Goal: Task Accomplishment & Management: Manage account settings

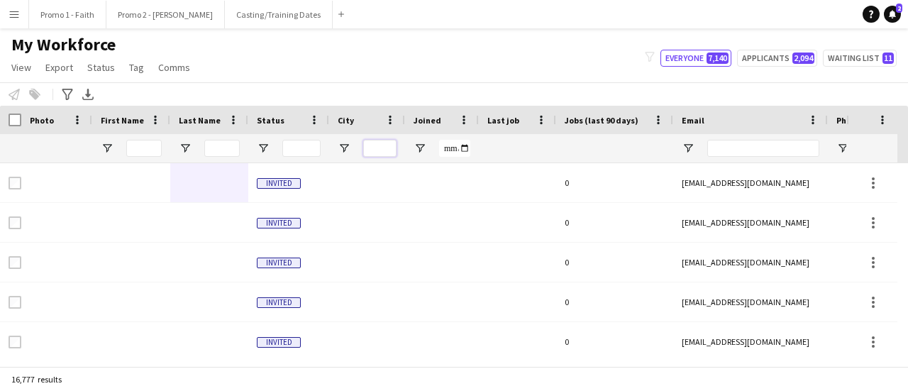
click at [386, 145] on input "City Filter Input" at bounding box center [379, 148] width 33 height 17
click at [161, 3] on button "Promo 2 - [PERSON_NAME]" at bounding box center [165, 15] width 119 height 28
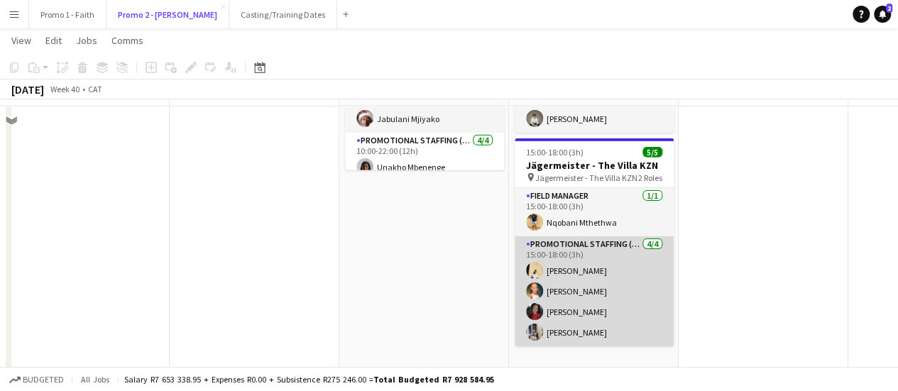
scroll to position [2200, 0]
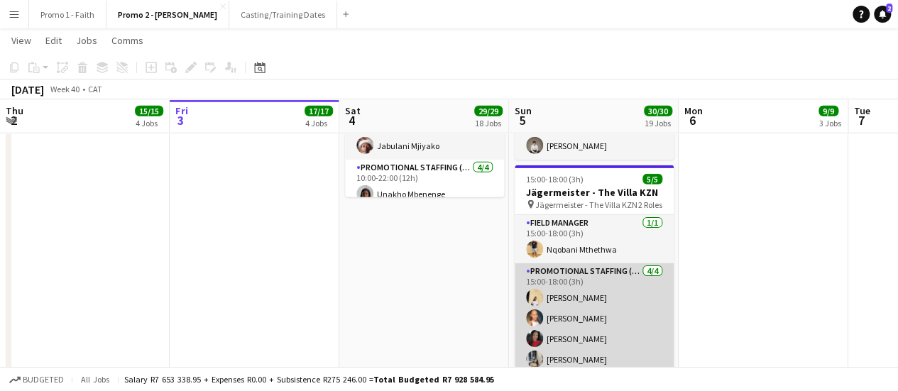
click at [566, 267] on app-card-role "Promotional Staffing (Brand Ambassadors) [DATE] 15:00-18:00 (3h) [PERSON_NAME] …" at bounding box center [594, 318] width 159 height 110
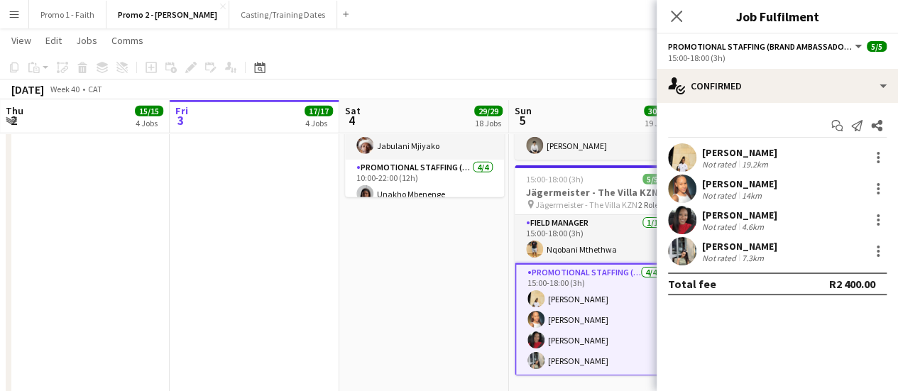
click at [724, 155] on div "[PERSON_NAME]" at bounding box center [739, 152] width 75 height 13
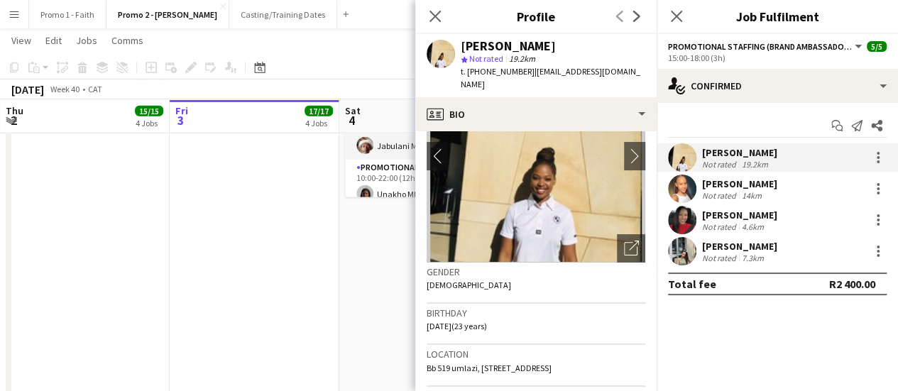
scroll to position [142, 0]
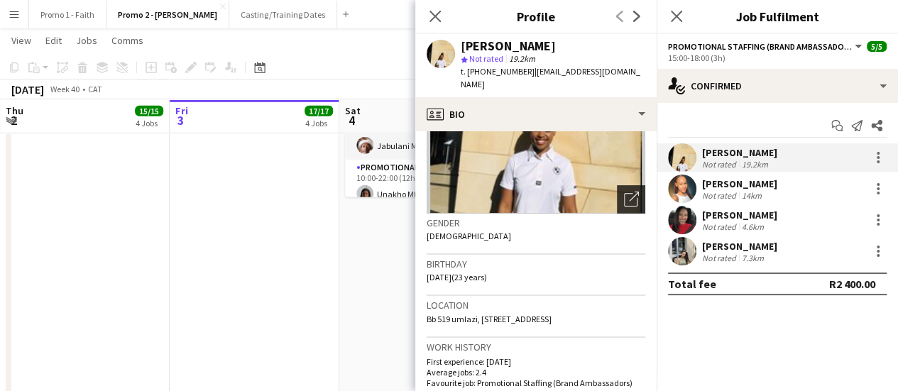
click at [617, 189] on div "Open photos pop-in" at bounding box center [631, 199] width 28 height 28
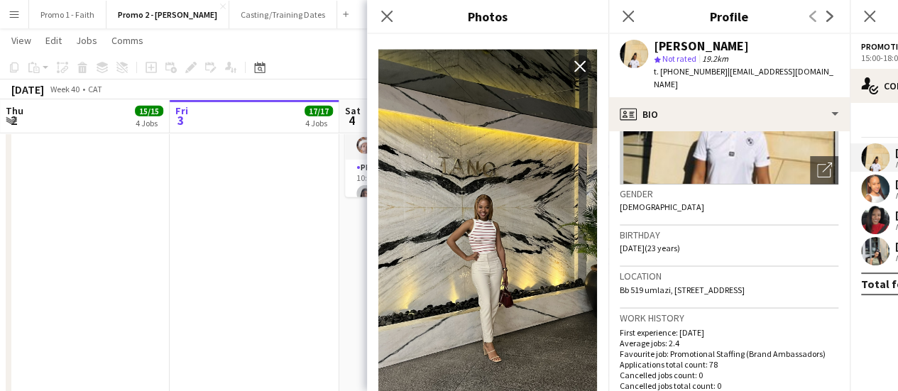
scroll to position [213, 0]
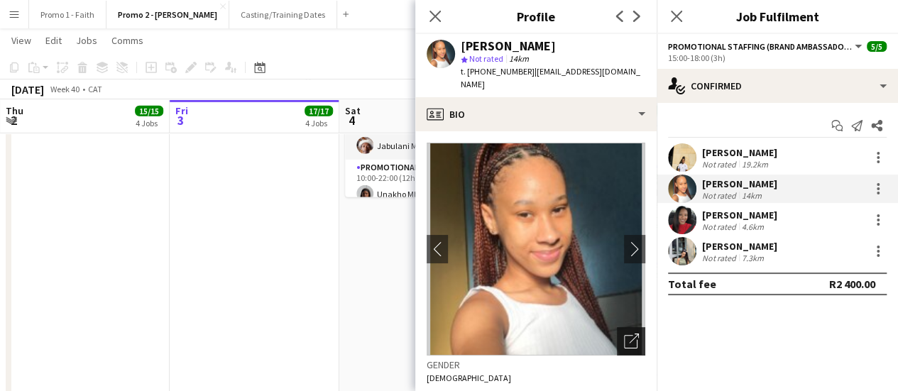
click at [625, 327] on div "Open photos pop-in" at bounding box center [631, 341] width 28 height 28
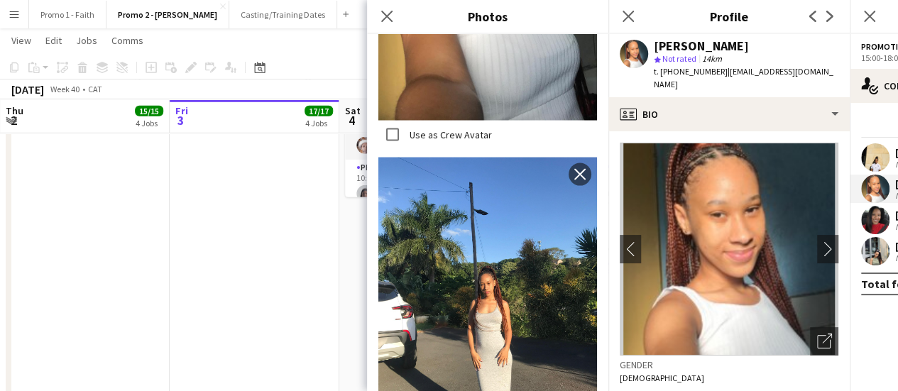
scroll to position [1381, 0]
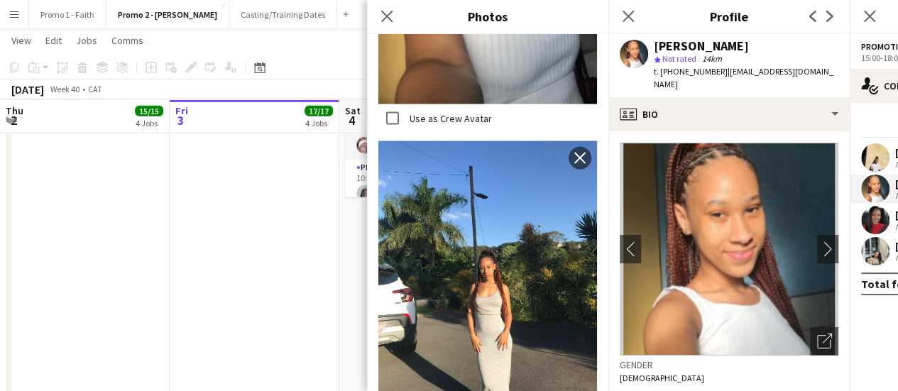
click at [887, 214] on app-user-avatar at bounding box center [875, 220] width 28 height 28
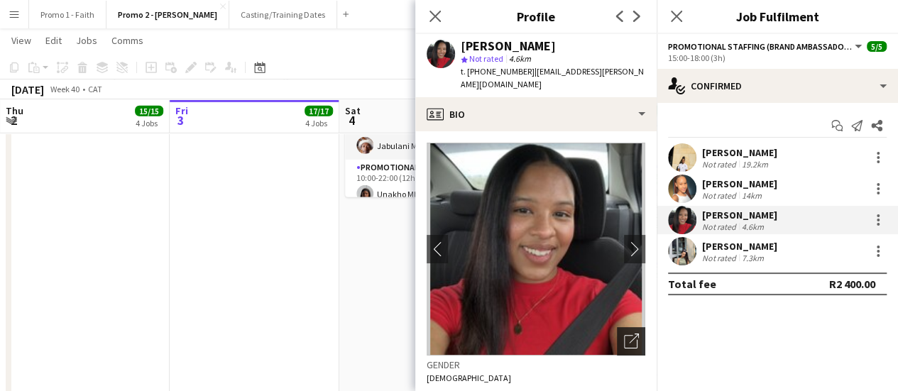
click at [624, 334] on icon "Open photos pop-in" at bounding box center [631, 341] width 15 height 15
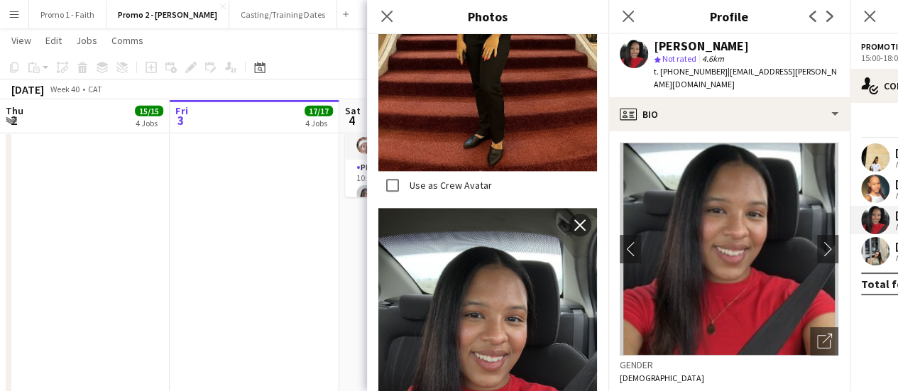
scroll to position [881, 0]
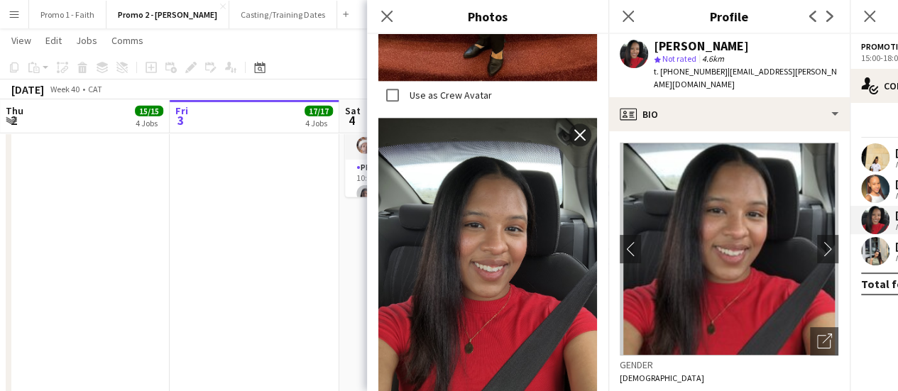
click at [875, 248] on app-user-avatar at bounding box center [875, 251] width 28 height 28
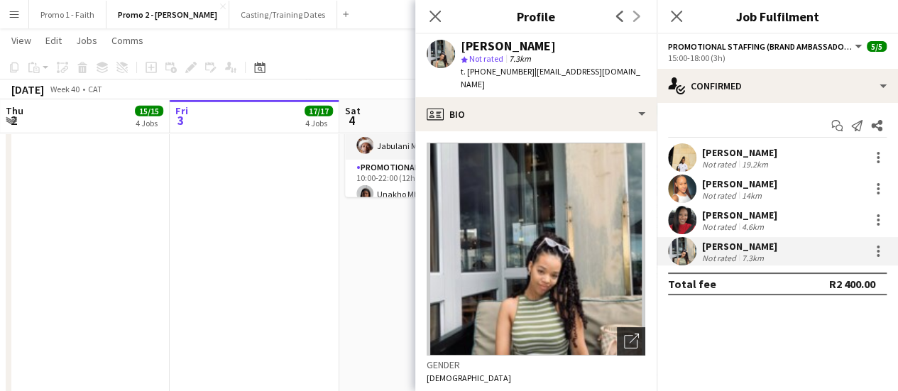
click at [626, 334] on icon "Open photos pop-in" at bounding box center [631, 341] width 15 height 15
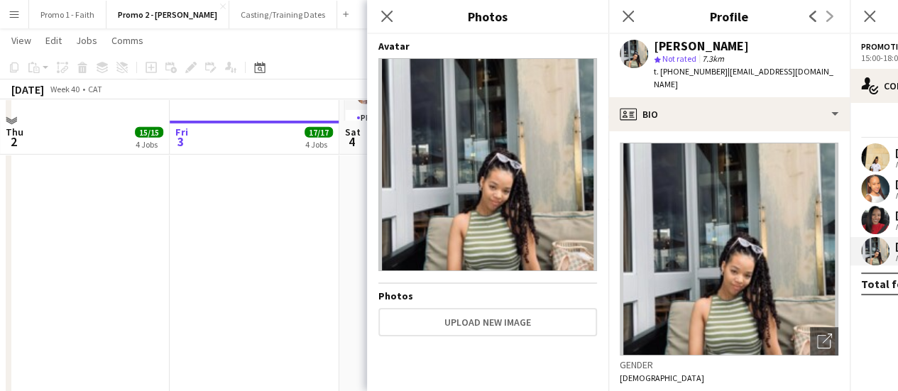
scroll to position [2271, 0]
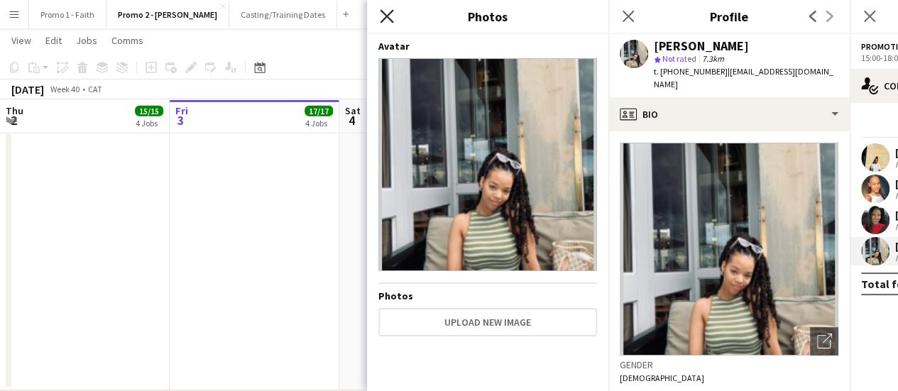
click at [387, 14] on icon at bounding box center [386, 15] width 13 height 13
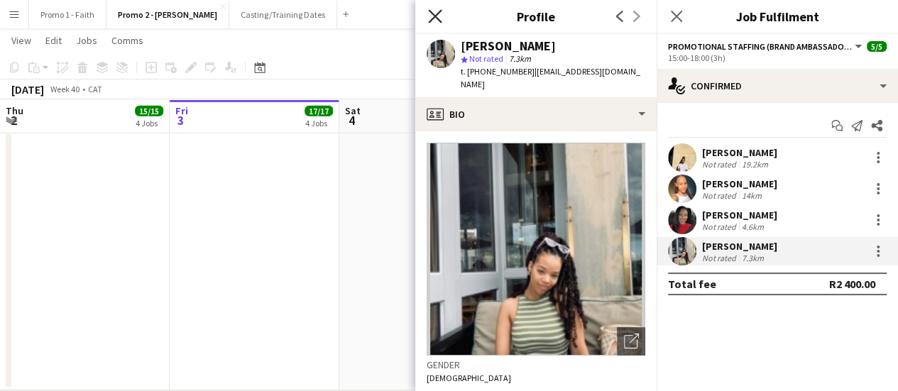
click at [431, 13] on icon at bounding box center [434, 15] width 13 height 13
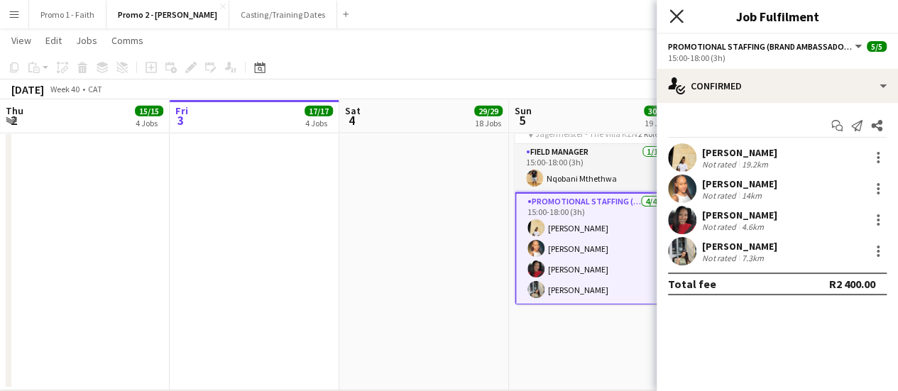
click at [676, 18] on icon at bounding box center [675, 15] width 13 height 13
